Goal: Transaction & Acquisition: Purchase product/service

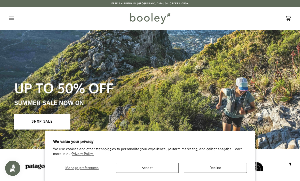
click at [171, 165] on button "Accept" at bounding box center [147, 168] width 63 height 10
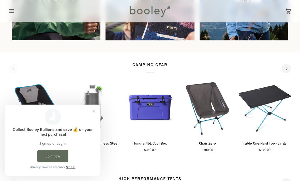
scroll to position [478, 0]
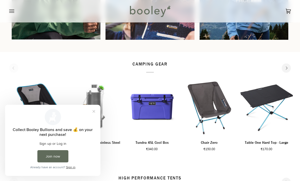
click at [93, 111] on button "Close prompt" at bounding box center [93, 111] width 9 height 9
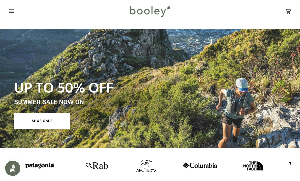
scroll to position [0, 0]
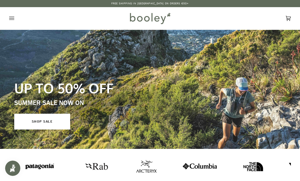
click at [9, 19] on icon "Open menu" at bounding box center [11, 19] width 5 height 8
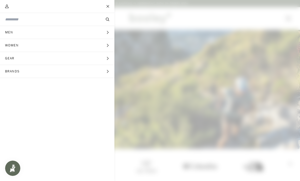
click at [105, 57] on button "Gear Expand menu" at bounding box center [57, 58] width 115 height 13
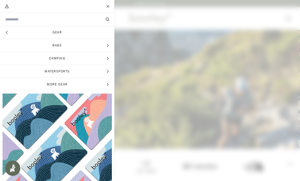
click at [7, 33] on icon "Main menu" at bounding box center [7, 32] width 2 height 3
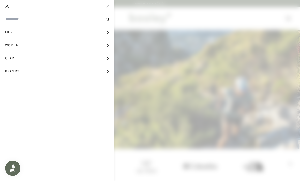
click at [68, 71] on button "Brands Expand menu" at bounding box center [57, 71] width 115 height 13
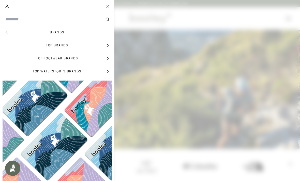
click at [67, 30] on link "Brands" at bounding box center [57, 32] width 115 height 13
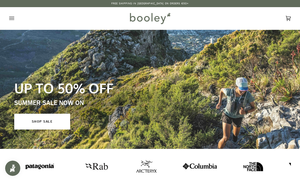
click at [14, 18] on icon "Open menu" at bounding box center [11, 19] width 5 height 8
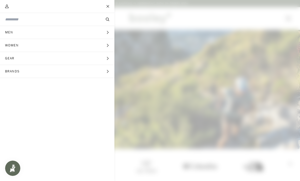
click at [64, 18] on input "Search our store" at bounding box center [48, 19] width 87 height 5
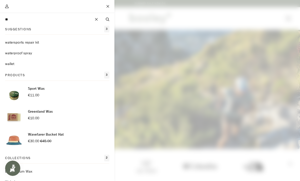
type input "*"
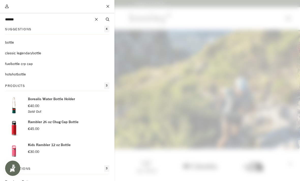
type input "******"
click at [107, 19] on button "Search" at bounding box center [108, 20] width 14 height 6
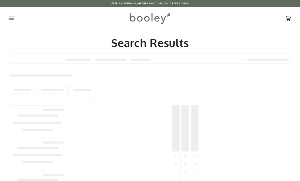
type input "******"
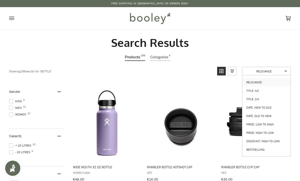
click at [274, 122] on link "Price: Low to High" at bounding box center [267, 124] width 48 height 8
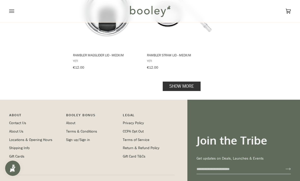
scroll to position [753, 0]
click at [195, 82] on link "Show more" at bounding box center [182, 86] width 38 height 9
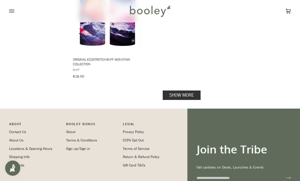
scroll to position [1487, 0]
click at [190, 90] on link "Show more" at bounding box center [182, 94] width 38 height 9
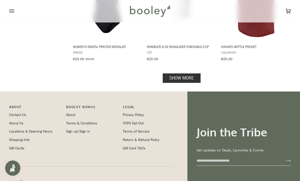
scroll to position [2159, 0]
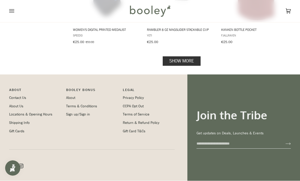
click at [185, 57] on link "Show more" at bounding box center [182, 61] width 38 height 9
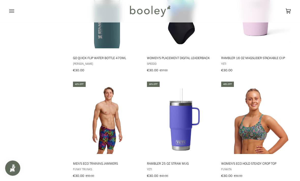
scroll to position [2678, 0]
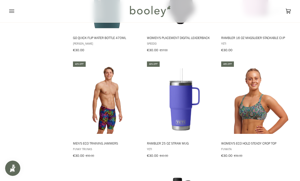
click at [178, 98] on img "Rambler 25 oz Straw Mug" at bounding box center [181, 99] width 70 height 70
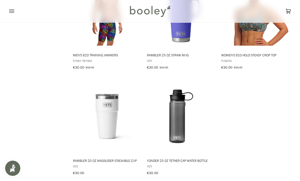
scroll to position [2766, 0]
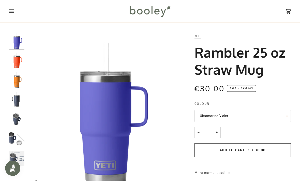
scroll to position [9, 0]
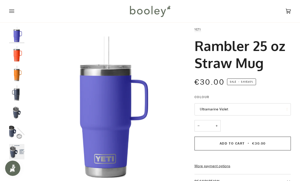
click at [23, 57] on img "Yeti Rambler 24 oz Straw Mug Papaya - Booley Galway" at bounding box center [16, 53] width 15 height 15
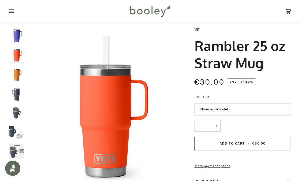
click at [17, 77] on img "Yeti Rambler 24 oz Straw Mug King Crab Orange - Booley Galway" at bounding box center [16, 73] width 15 height 15
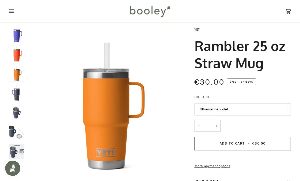
click at [17, 98] on img "Yeti Rambler 24 oz Straw Mug - Booley Galway" at bounding box center [16, 92] width 15 height 15
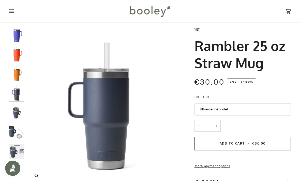
scroll to position [49, 0]
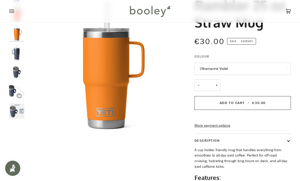
click at [17, 90] on img "Yeti Rambler 24 oz Straw Mug - Booley Galway" at bounding box center [16, 91] width 15 height 15
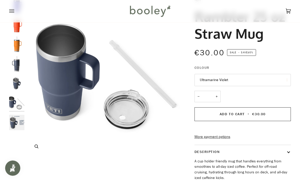
scroll to position [21, 0]
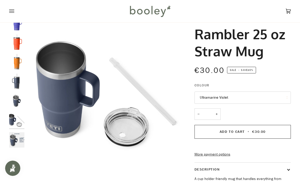
click at [19, 138] on img "Yeti Rambler 24 oz Straw Mug - Booley Galway" at bounding box center [16, 139] width 15 height 15
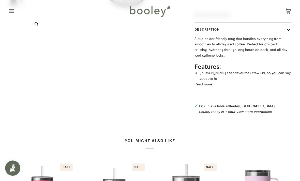
scroll to position [167, 0]
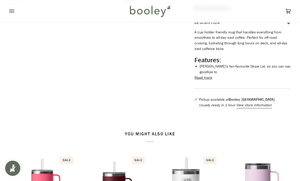
click at [254, 105] on button "View store information" at bounding box center [255, 105] width 36 height 6
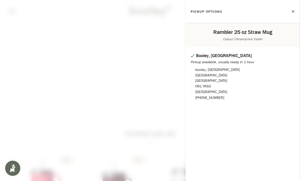
click at [169, 148] on span at bounding box center [150, 90] width 300 height 181
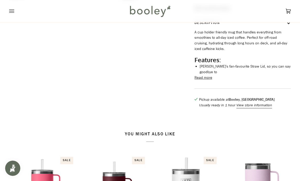
click at [246, 105] on button "View store information" at bounding box center [255, 105] width 36 height 6
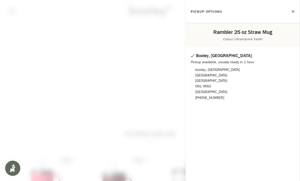
click at [142, 157] on span at bounding box center [150, 90] width 300 height 181
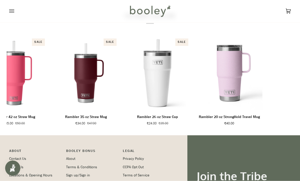
scroll to position [285, 0]
